Goal: Communication & Community: Answer question/provide support

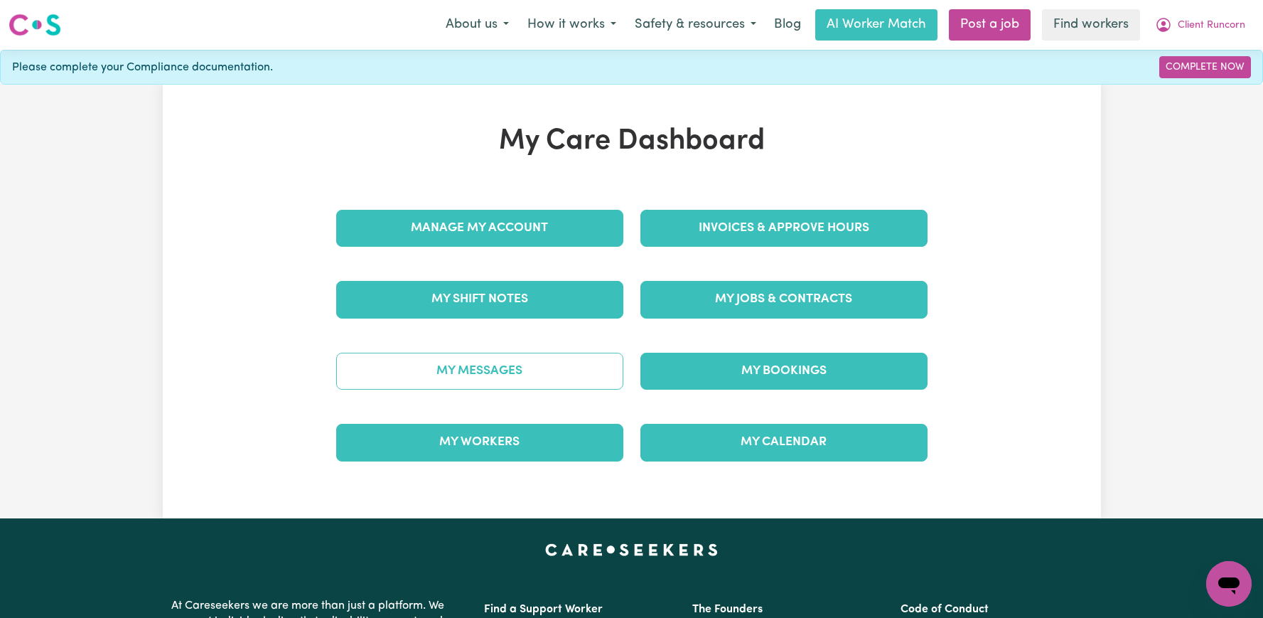
click at [518, 355] on link "My Messages" at bounding box center [479, 370] width 287 height 37
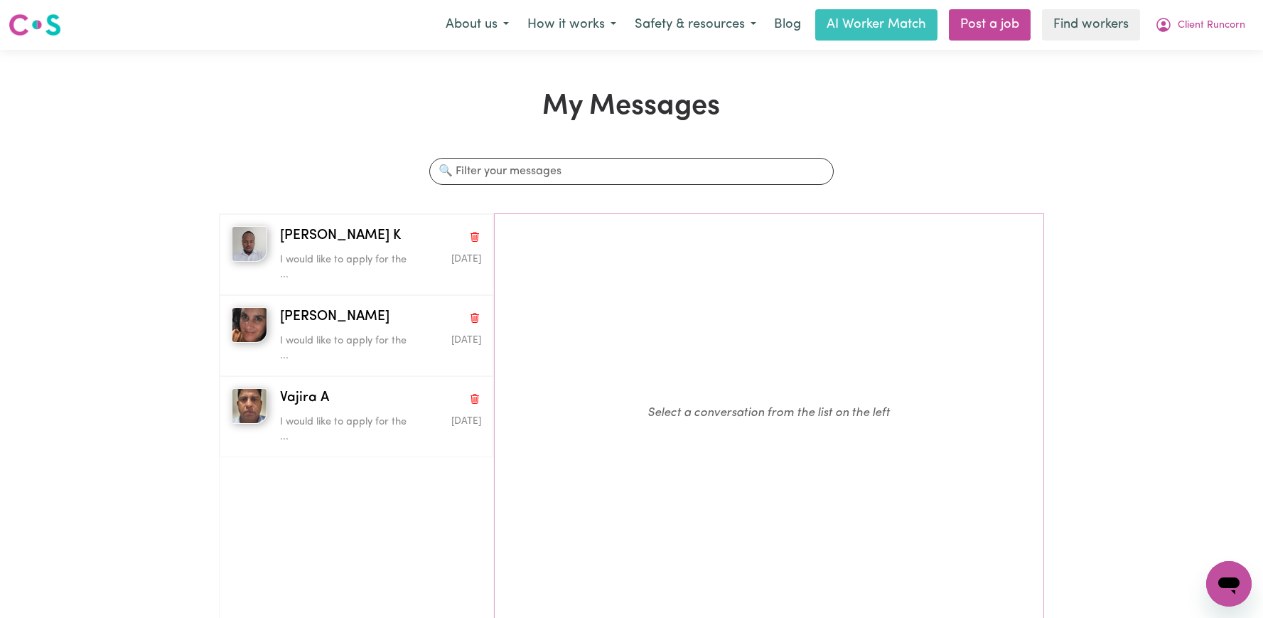
scroll to position [27, 0]
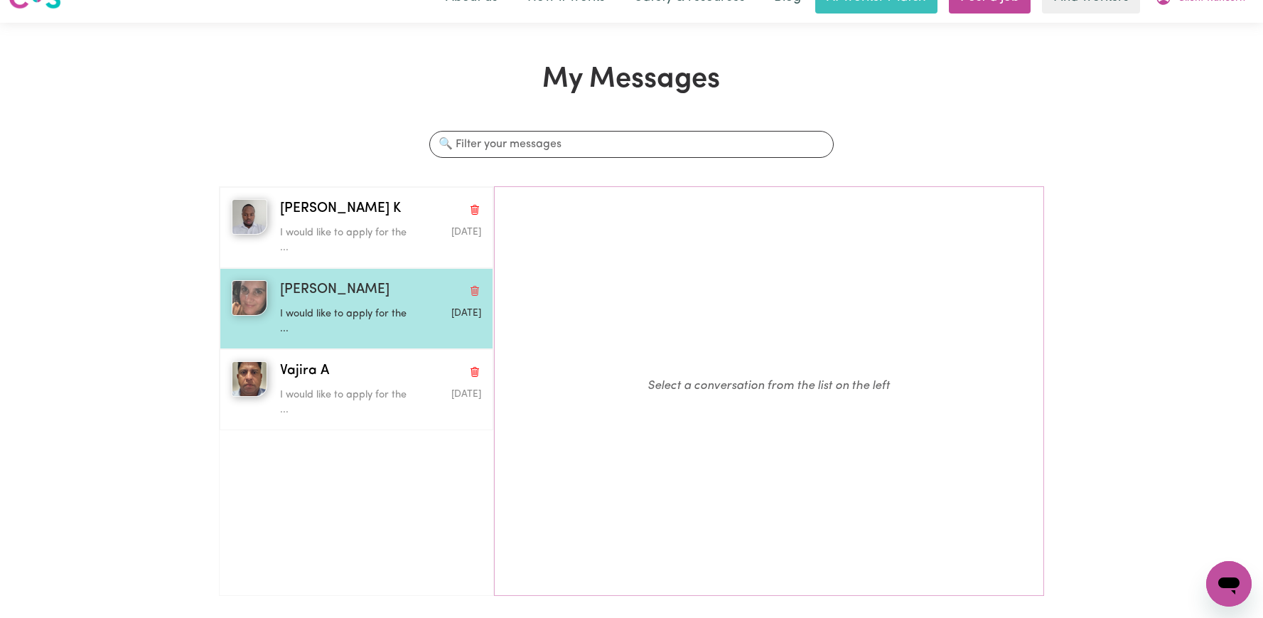
click at [357, 313] on p "I would like to apply for the ..." at bounding box center [347, 321] width 134 height 31
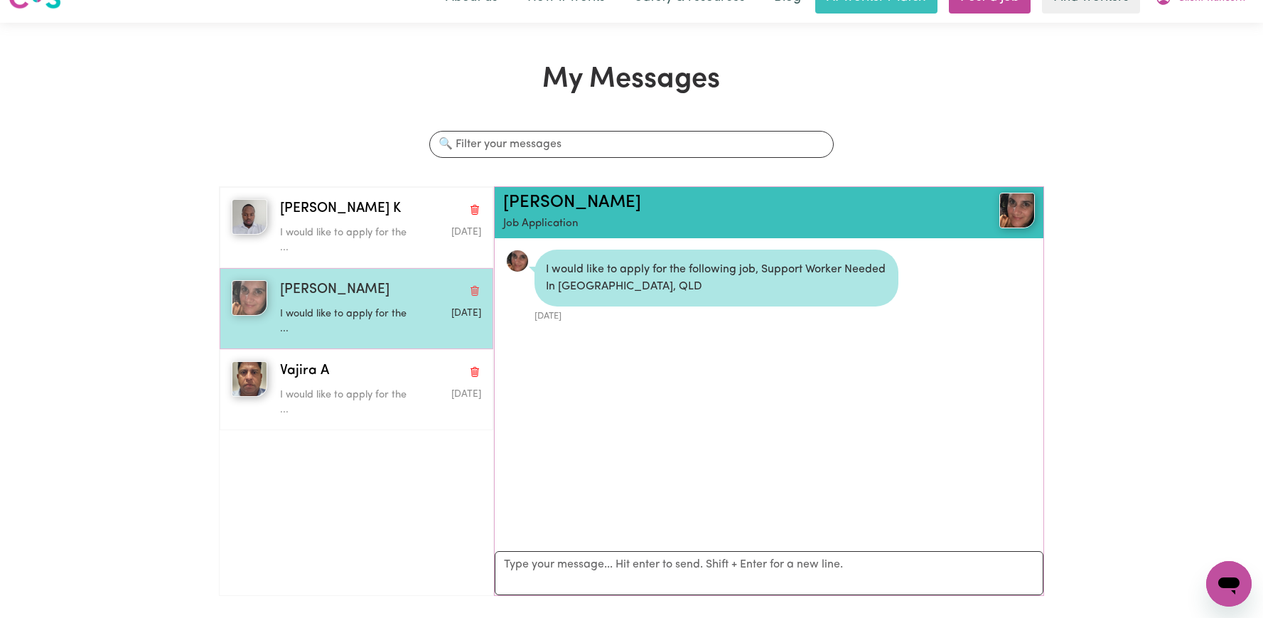
scroll to position [9, 0]
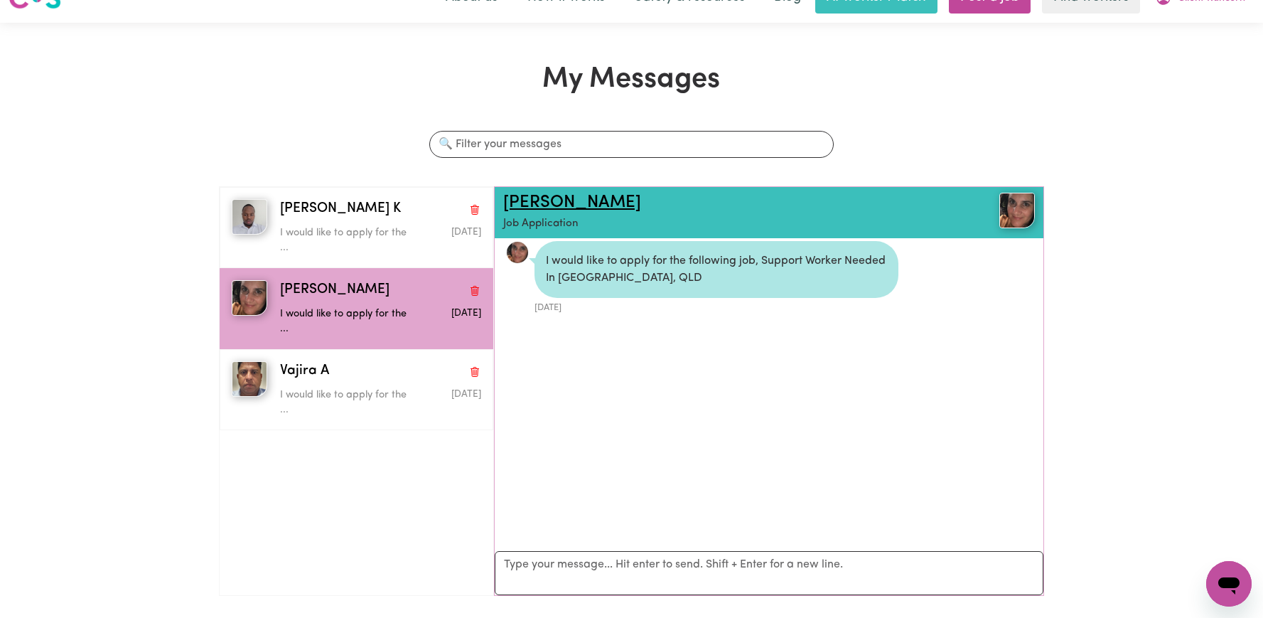
click at [554, 206] on link "Ann-Maree H" at bounding box center [572, 202] width 138 height 17
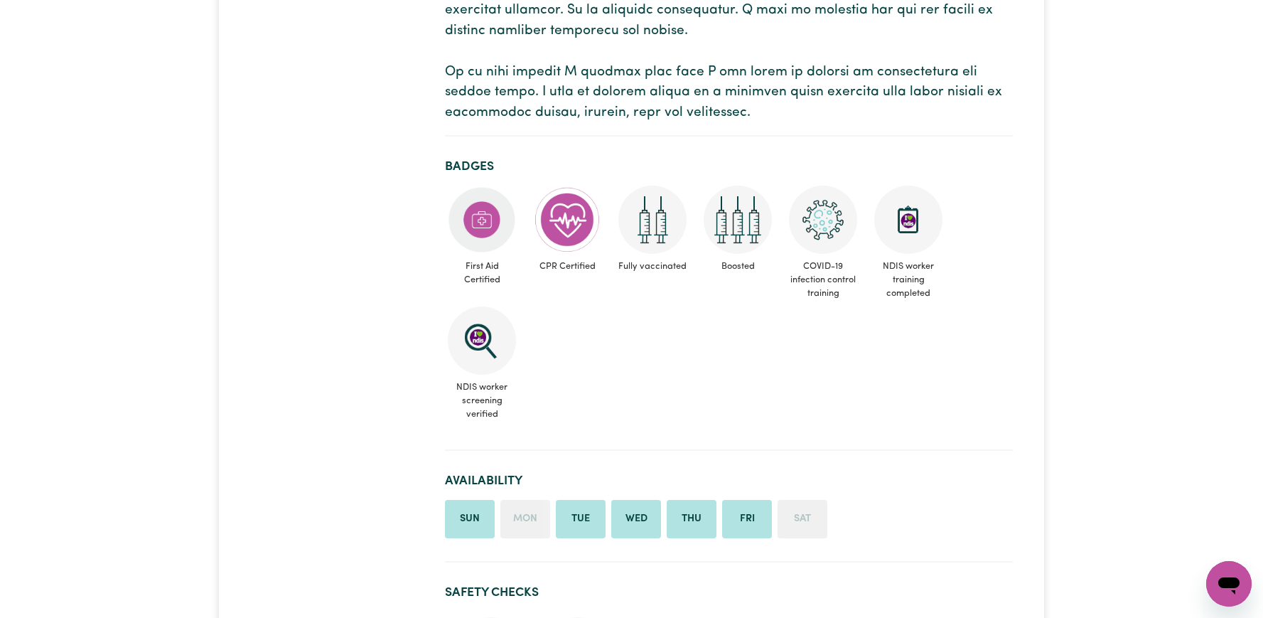
scroll to position [131, 0]
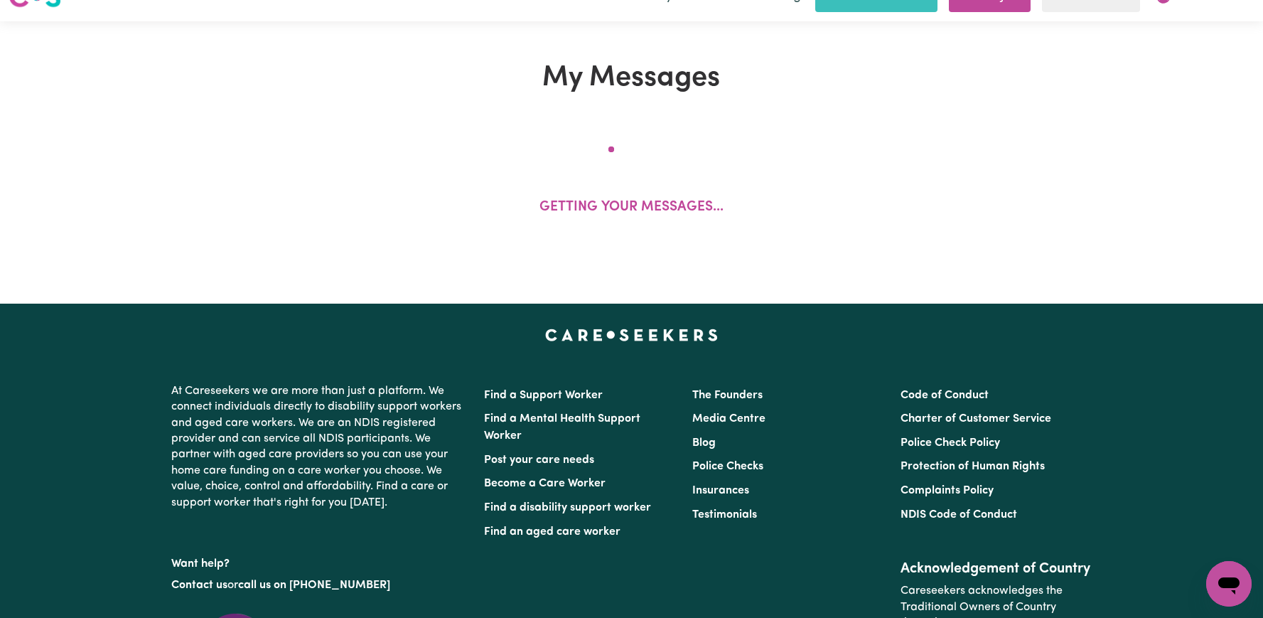
scroll to position [27, 0]
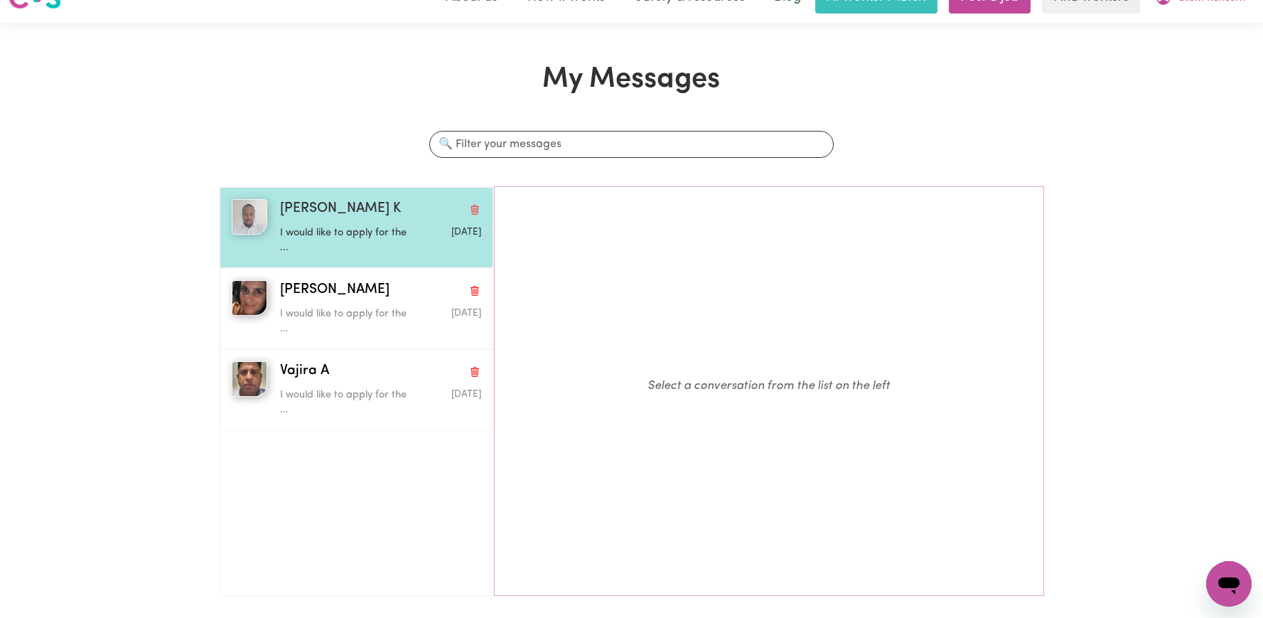
click at [280, 242] on p "I would like to apply for the ..." at bounding box center [347, 240] width 134 height 31
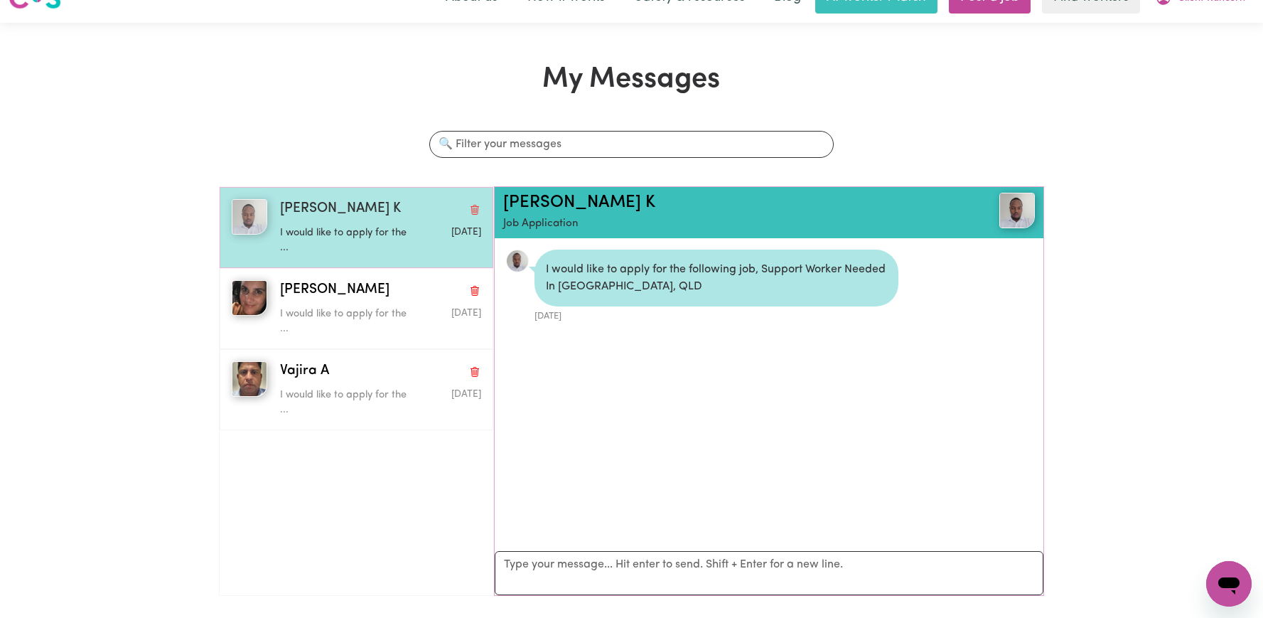
scroll to position [9, 0]
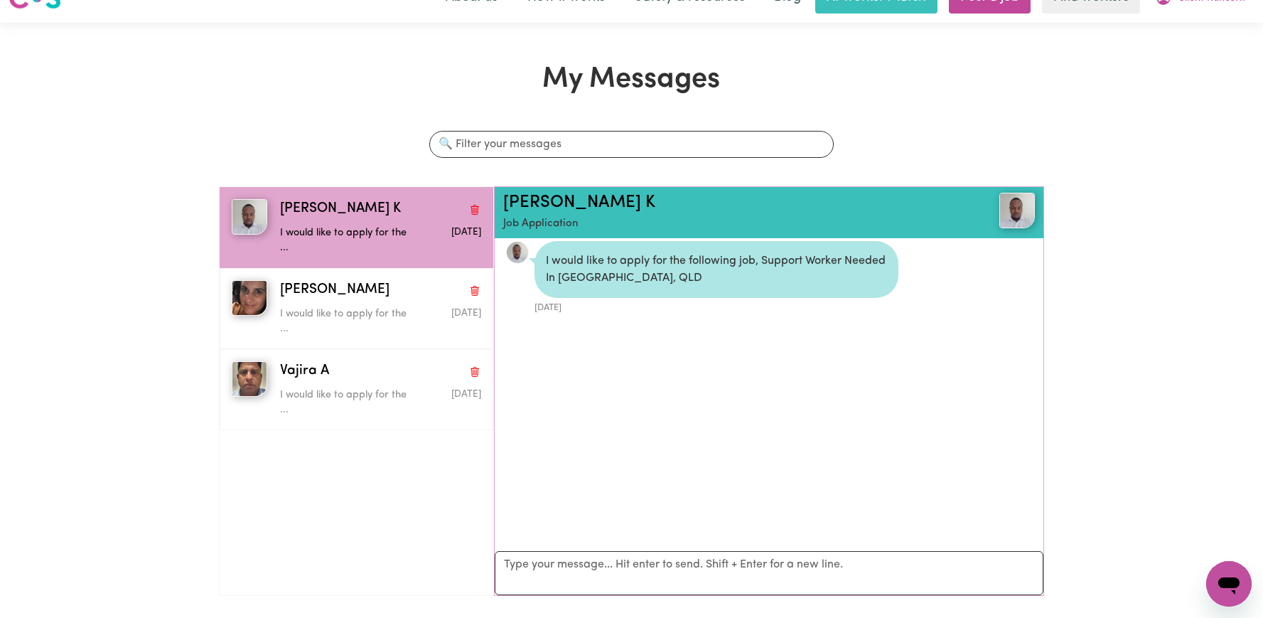
click at [537, 212] on h2 "Dishan K" at bounding box center [724, 203] width 443 height 21
click at [535, 208] on link "Dishan K" at bounding box center [579, 202] width 152 height 17
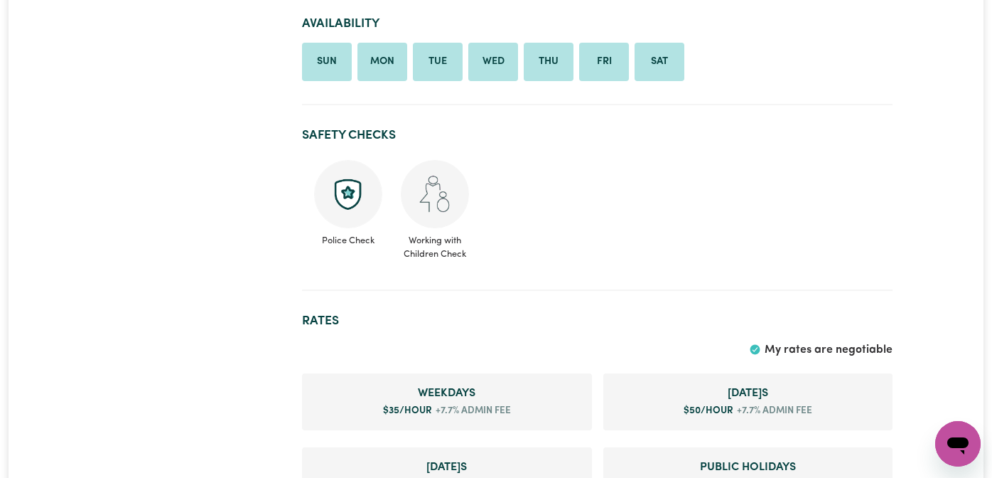
scroll to position [763, 0]
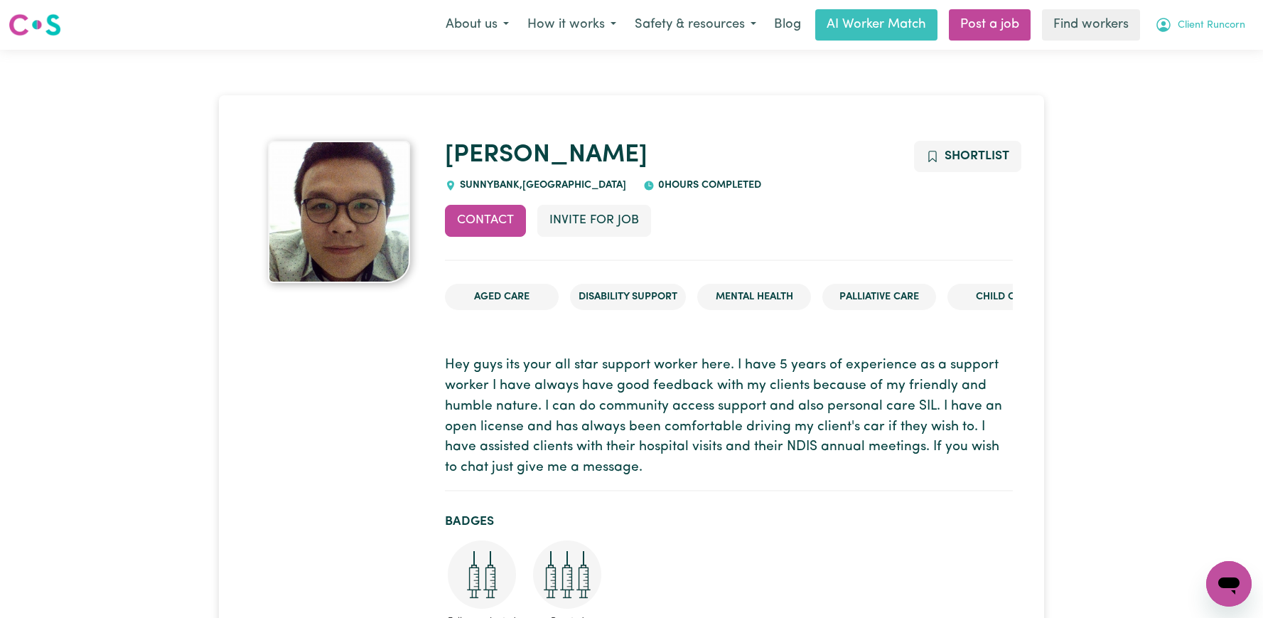
click at [1175, 25] on button "Client Runcorn" at bounding box center [1200, 25] width 109 height 30
click at [1169, 90] on link "Logout" at bounding box center [1197, 81] width 112 height 27
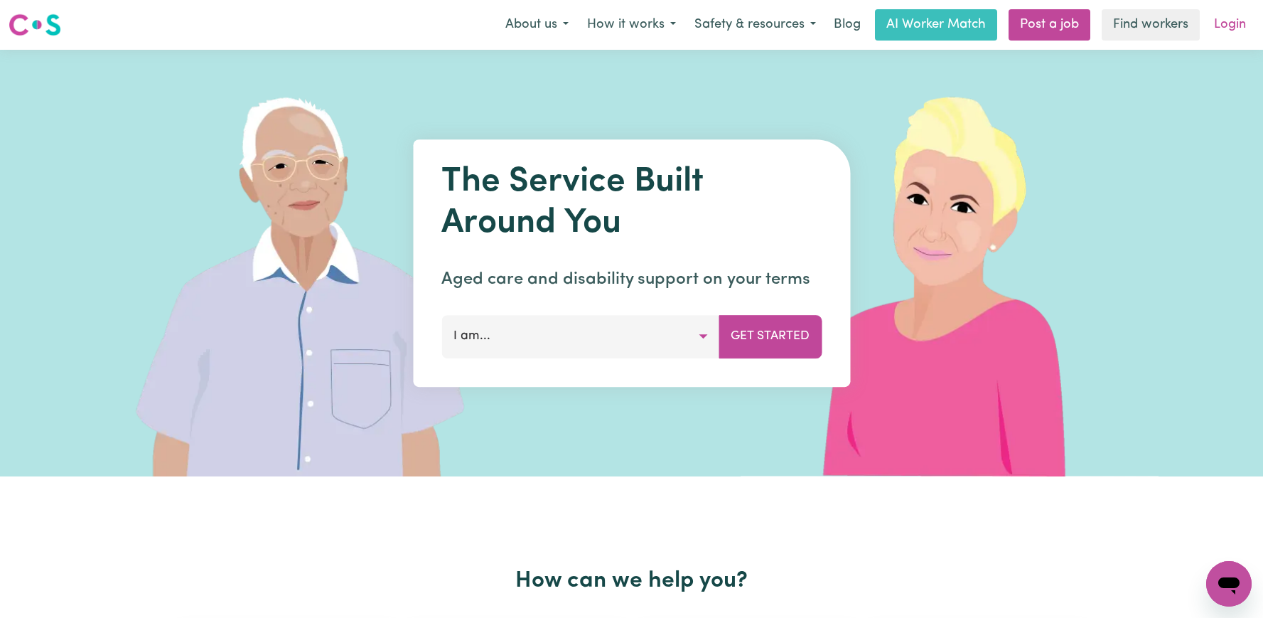
click at [1232, 14] on link "Login" at bounding box center [1229, 24] width 49 height 31
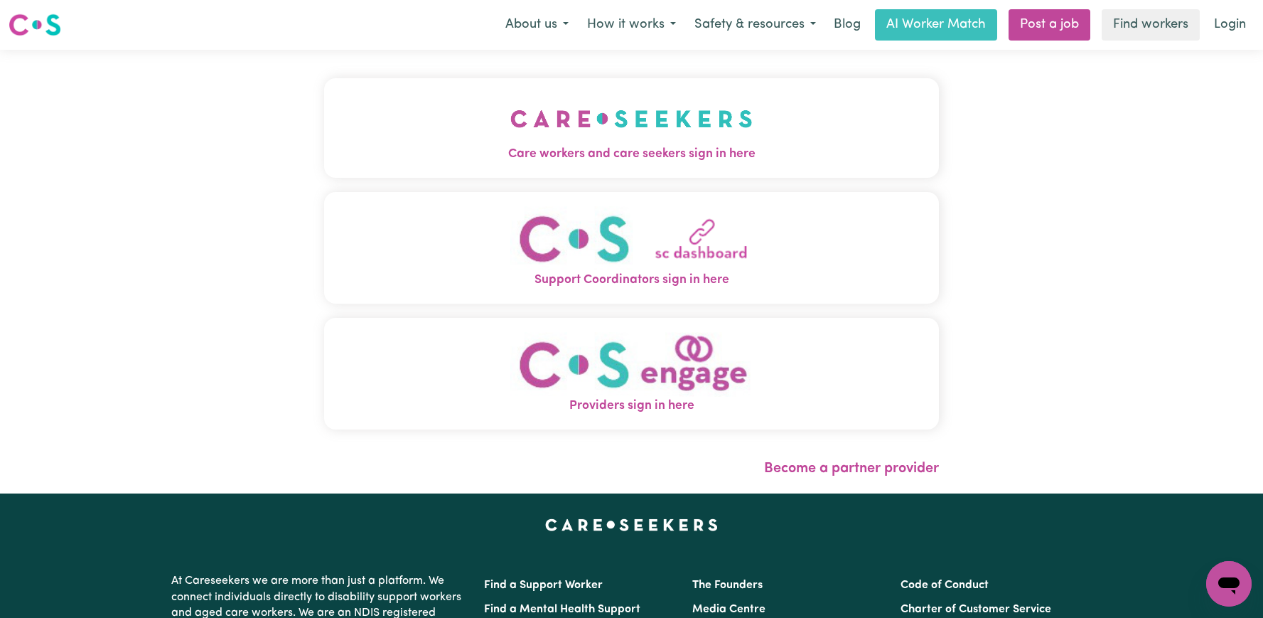
click at [677, 104] on button "Care workers and care seekers sign in here" at bounding box center [631, 127] width 615 height 99
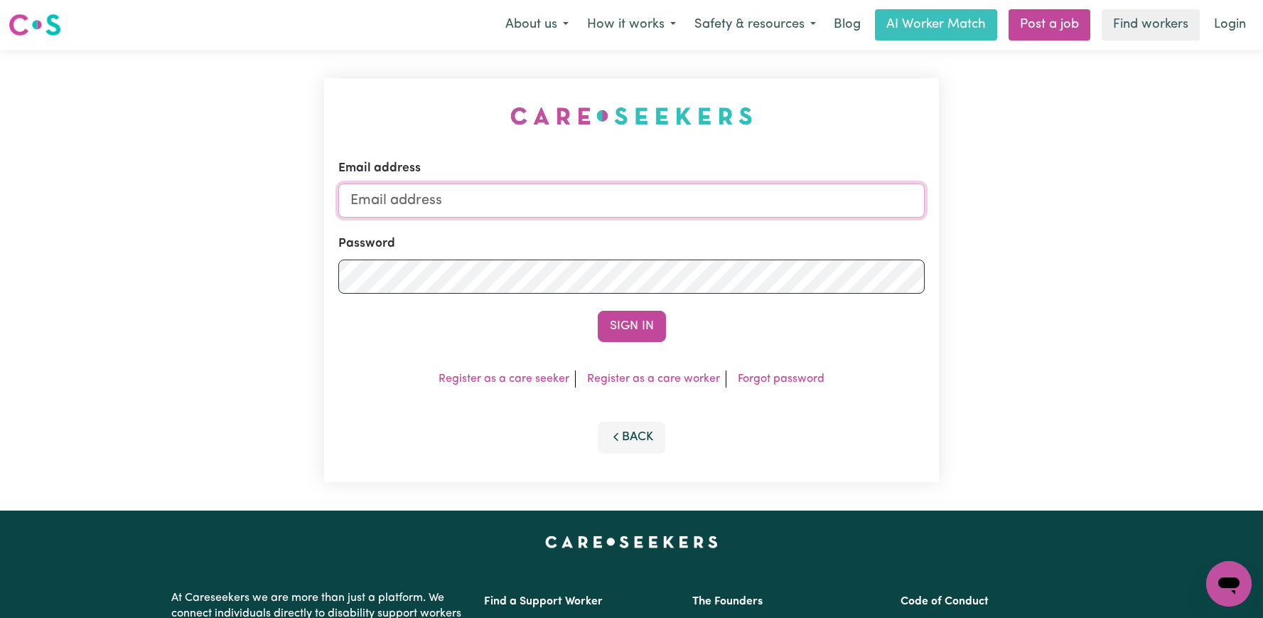
type input "superuser~RuthHarrisonVC@careseekers.com.au"
drag, startPoint x: 829, startPoint y: 204, endPoint x: 500, endPoint y: 197, distance: 329.1
click at [500, 197] on input "superuser~RuthHarrisonVC@careseekers.com.au" at bounding box center [631, 200] width 586 height 34
click at [623, 323] on button "Sign In" at bounding box center [632, 326] width 68 height 31
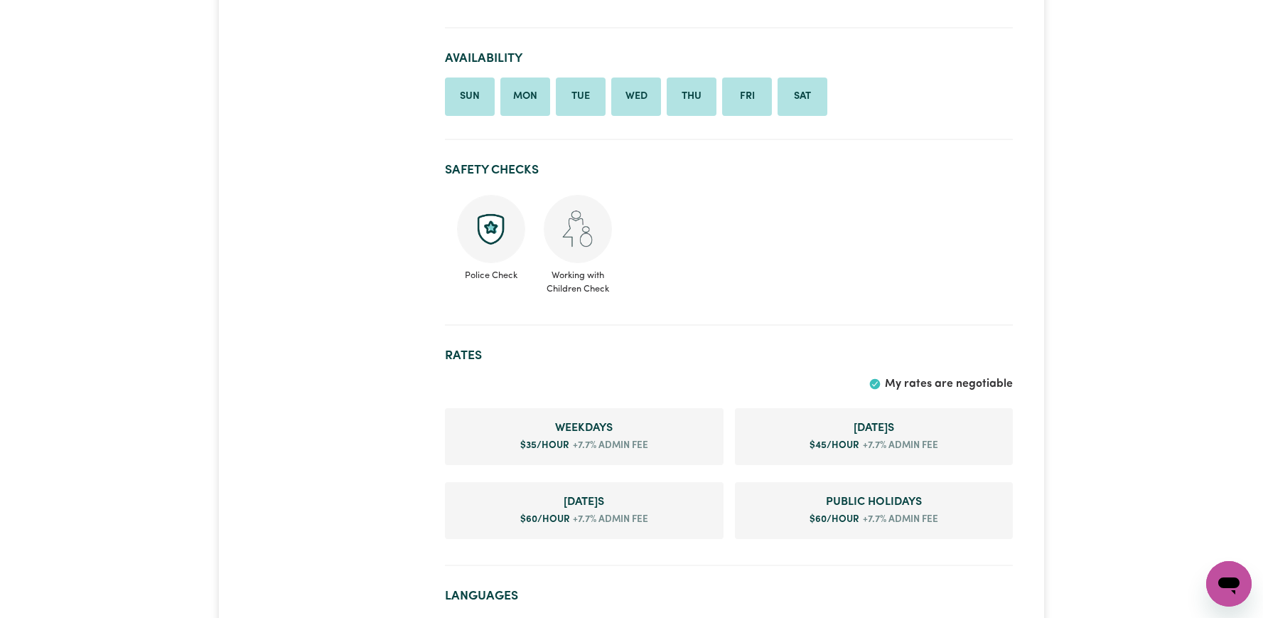
scroll to position [818, 0]
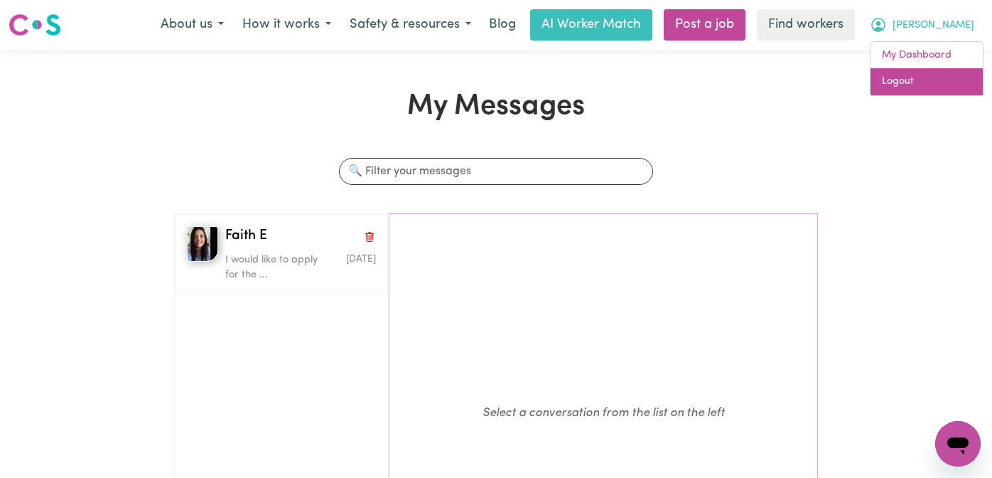
click at [931, 92] on link "Logout" at bounding box center [927, 81] width 112 height 27
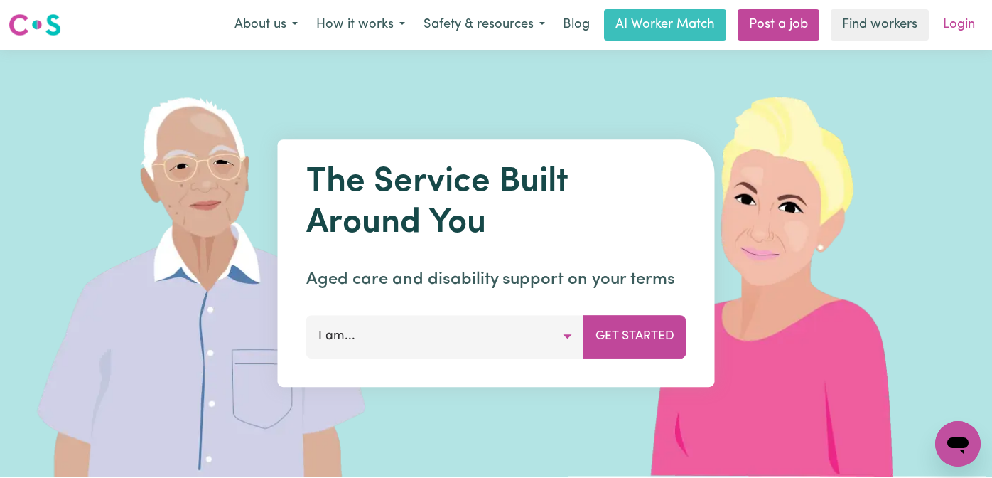
click at [942, 27] on link "Login" at bounding box center [958, 24] width 49 height 31
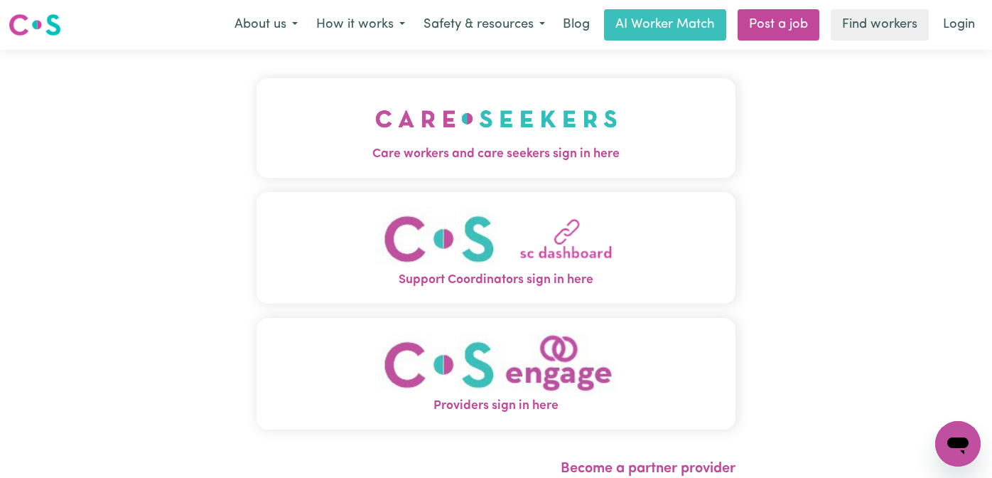
click at [283, 153] on span "Care workers and care seekers sign in here" at bounding box center [496, 154] width 479 height 18
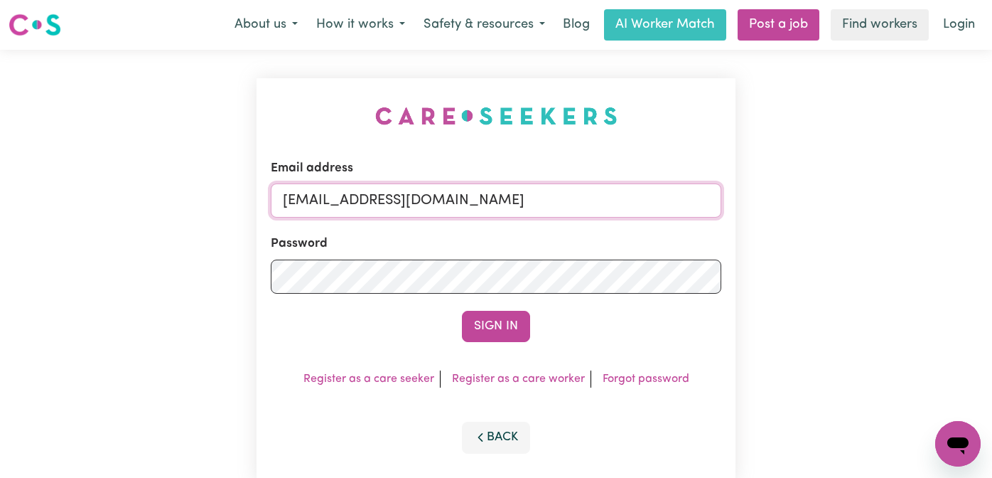
drag, startPoint x: 661, startPoint y: 205, endPoint x: 361, endPoint y: 204, distance: 299.9
click at [361, 204] on input "[EMAIL_ADDRESS][DOMAIN_NAME]" at bounding box center [496, 200] width 451 height 34
paste input "[EMAIL_ADDRESS][DOMAIN_NAME]"
type input "[EMAIL_ADDRESS][DOMAIN_NAME]"
click at [462, 311] on button "Sign In" at bounding box center [496, 326] width 68 height 31
